Goal: Transaction & Acquisition: Purchase product/service

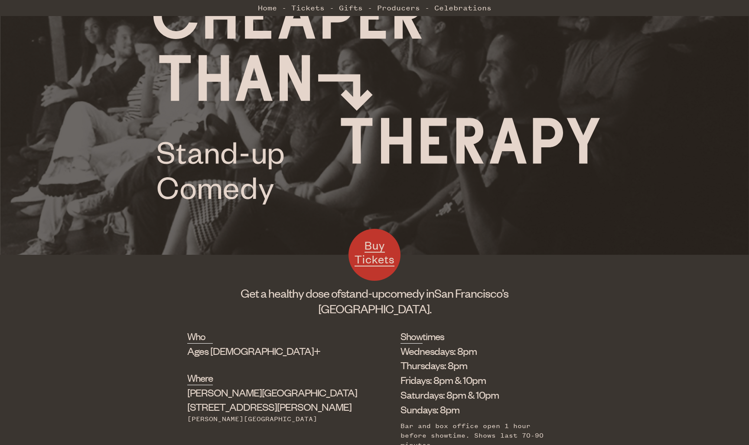
scroll to position [93, 0]
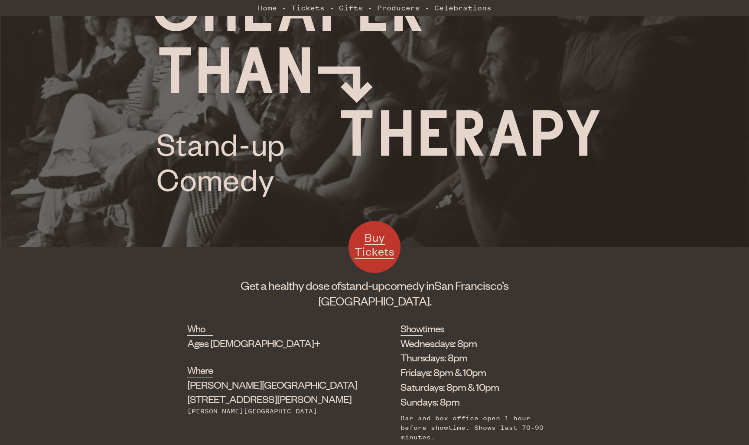
click at [375, 254] on span "Buy Tickets" at bounding box center [374, 244] width 40 height 28
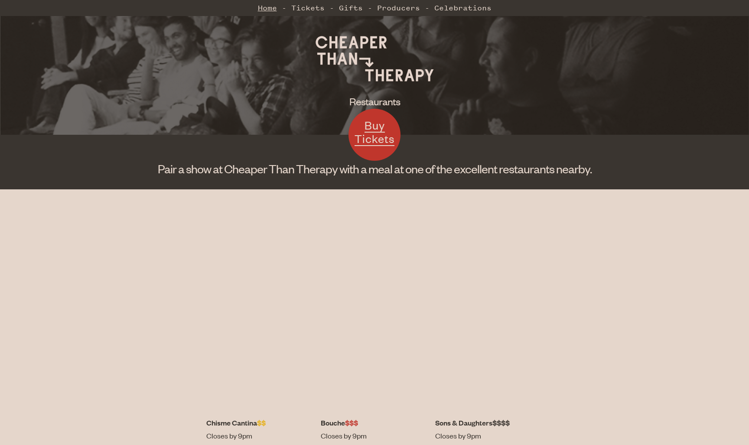
click at [263, 7] on link "Home" at bounding box center [267, 7] width 19 height 17
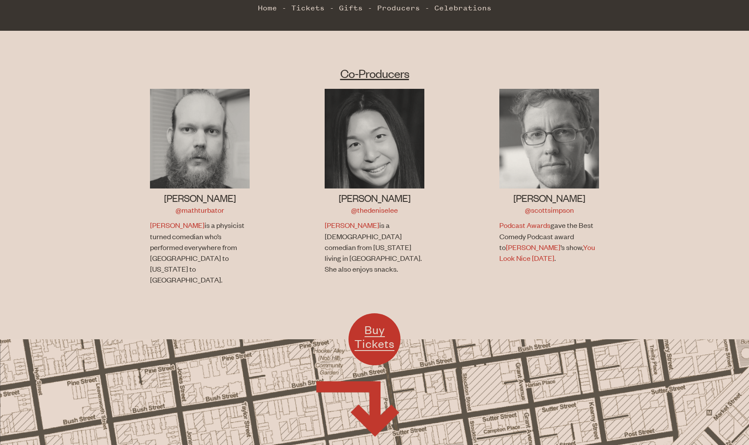
scroll to position [499, 0]
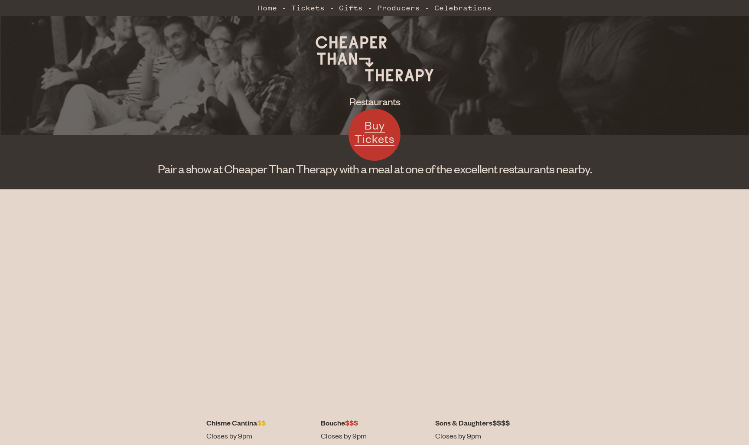
scroll to position [0, 0]
click at [383, 147] on link "Buy Tickets" at bounding box center [374, 135] width 52 height 52
